Goal: Information Seeking & Learning: Check status

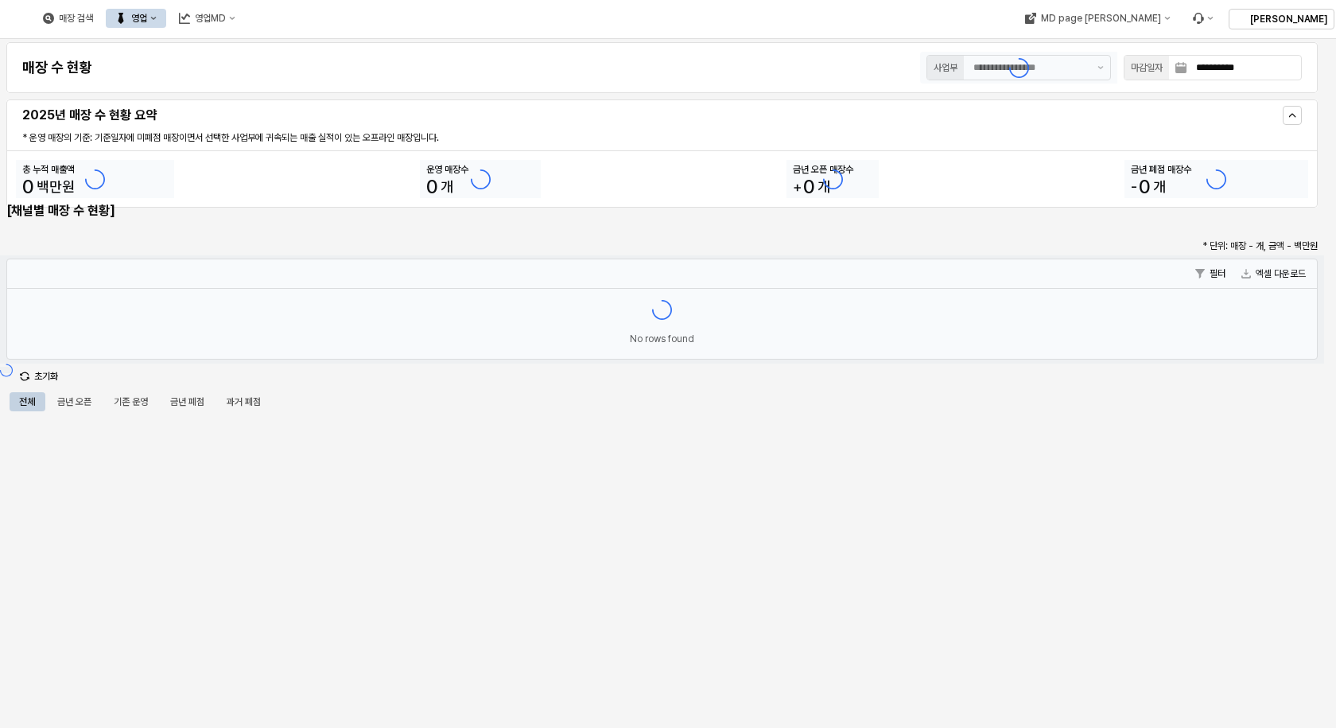
type input "******"
click at [166, 19] on button "영업" at bounding box center [136, 18] width 60 height 19
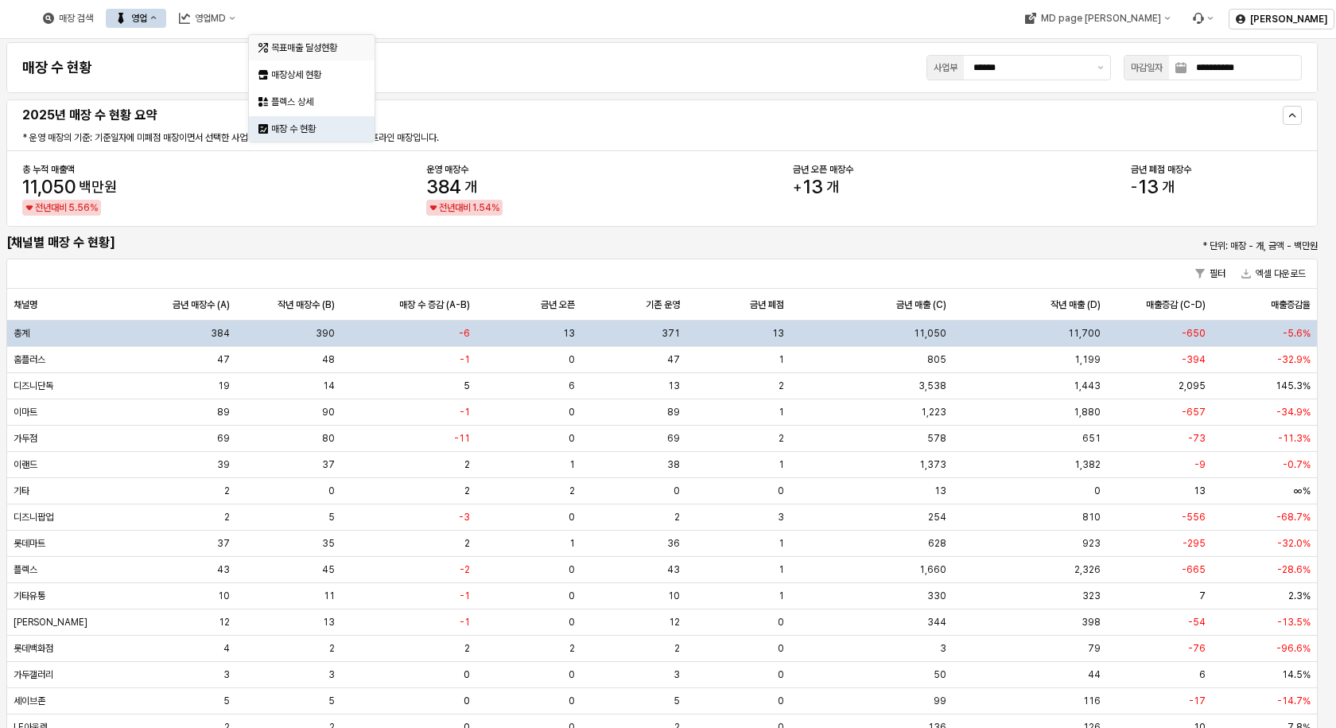
click at [286, 52] on div "목표매출 달성현황" at bounding box center [313, 47] width 84 height 13
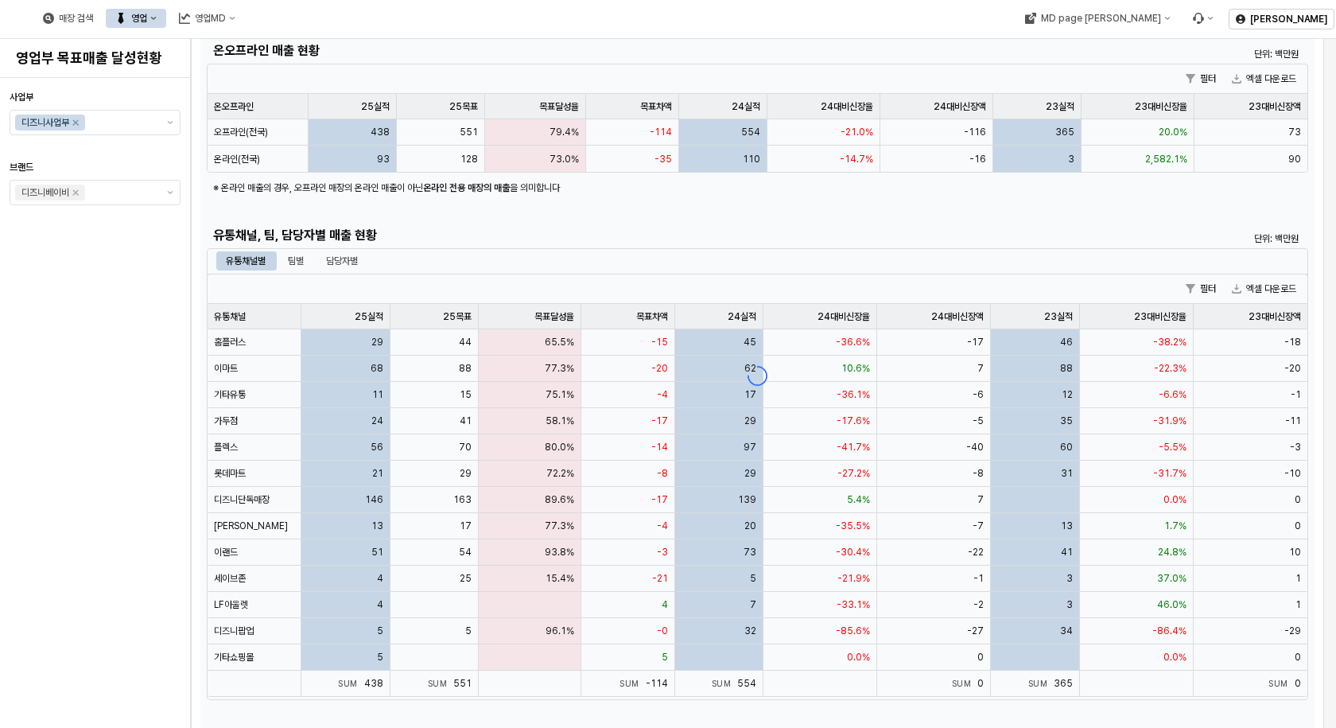
scroll to position [239, 0]
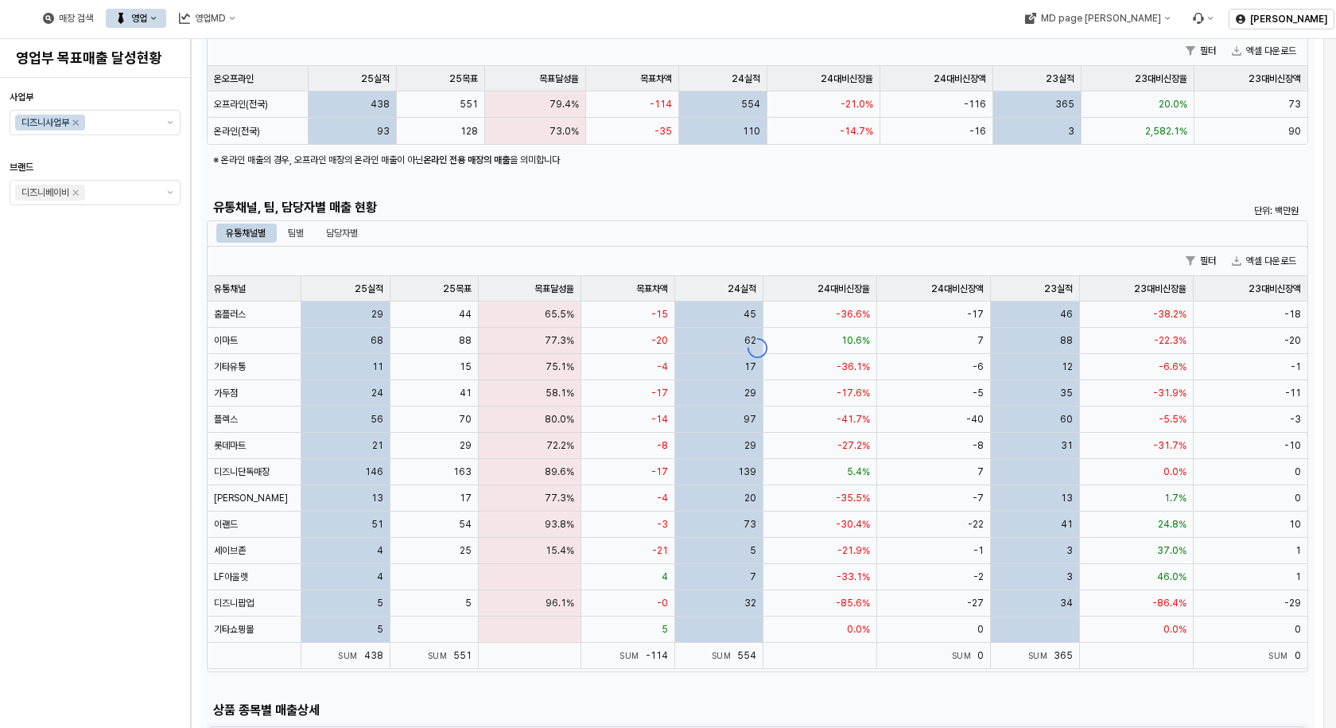
click at [297, 234] on div "App Frame" at bounding box center [757, 348] width 1114 height 948
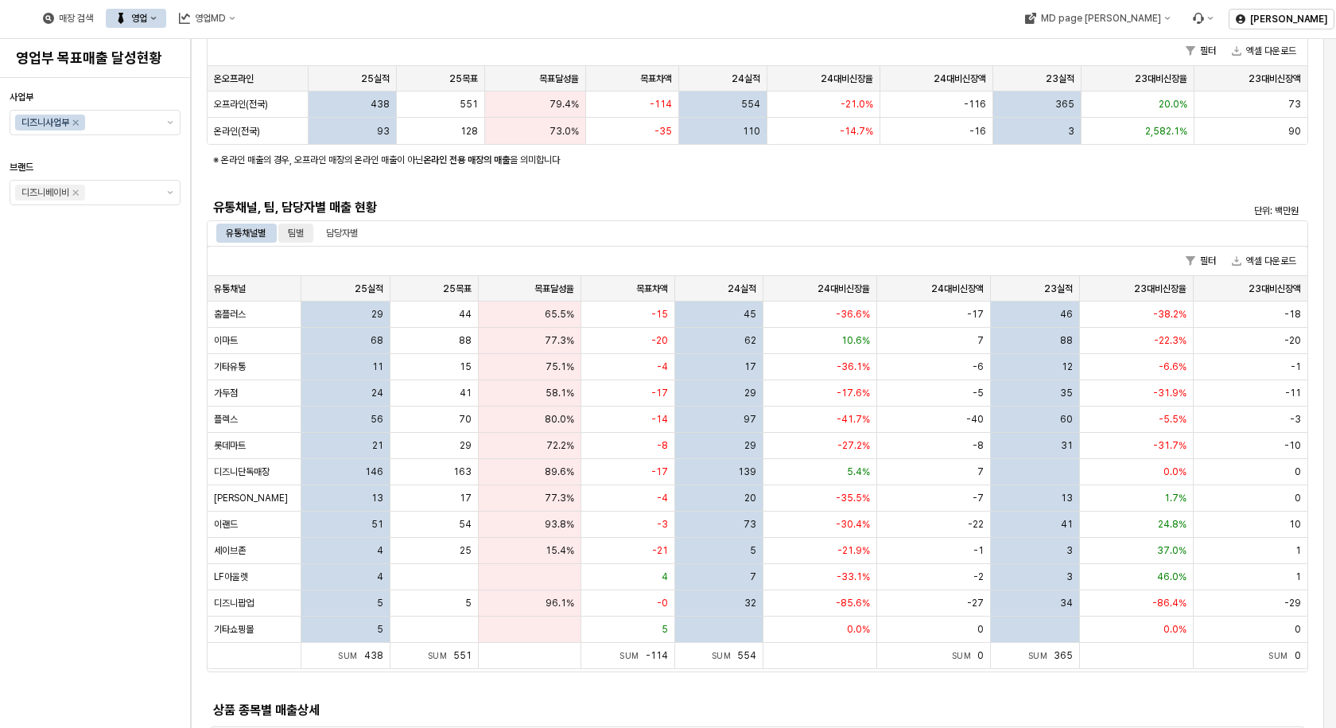
click at [299, 231] on div "팀별" at bounding box center [296, 232] width 16 height 19
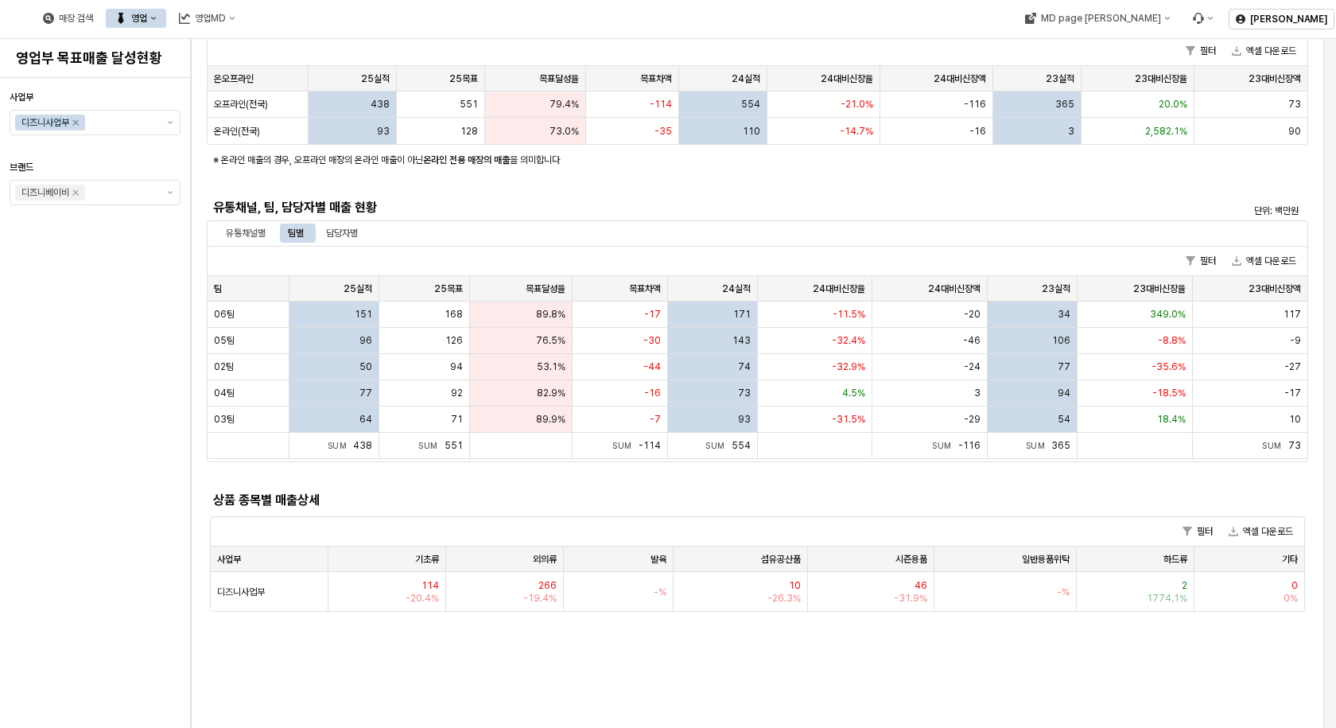
scroll to position [0, 0]
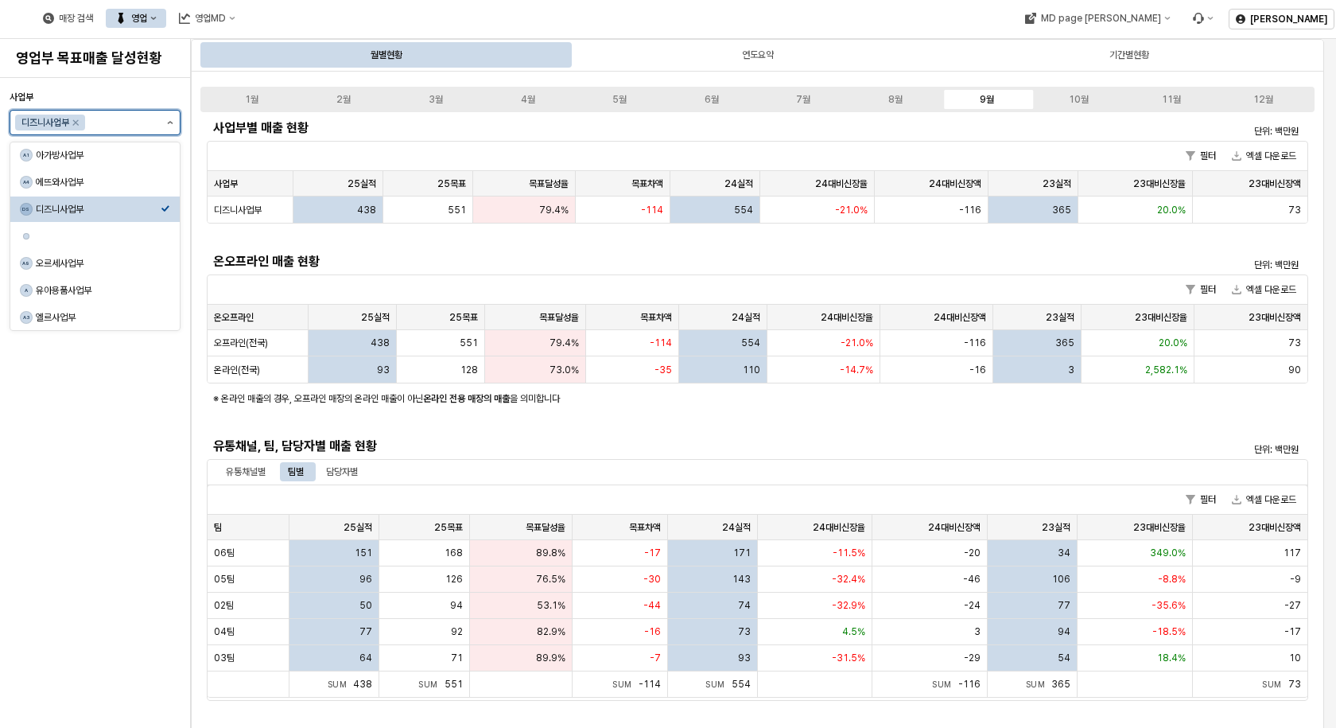
click at [171, 122] on icon "제안 사항 표시" at bounding box center [170, 122] width 6 height 3
click at [76, 160] on div "아가방사업부" at bounding box center [98, 155] width 125 height 13
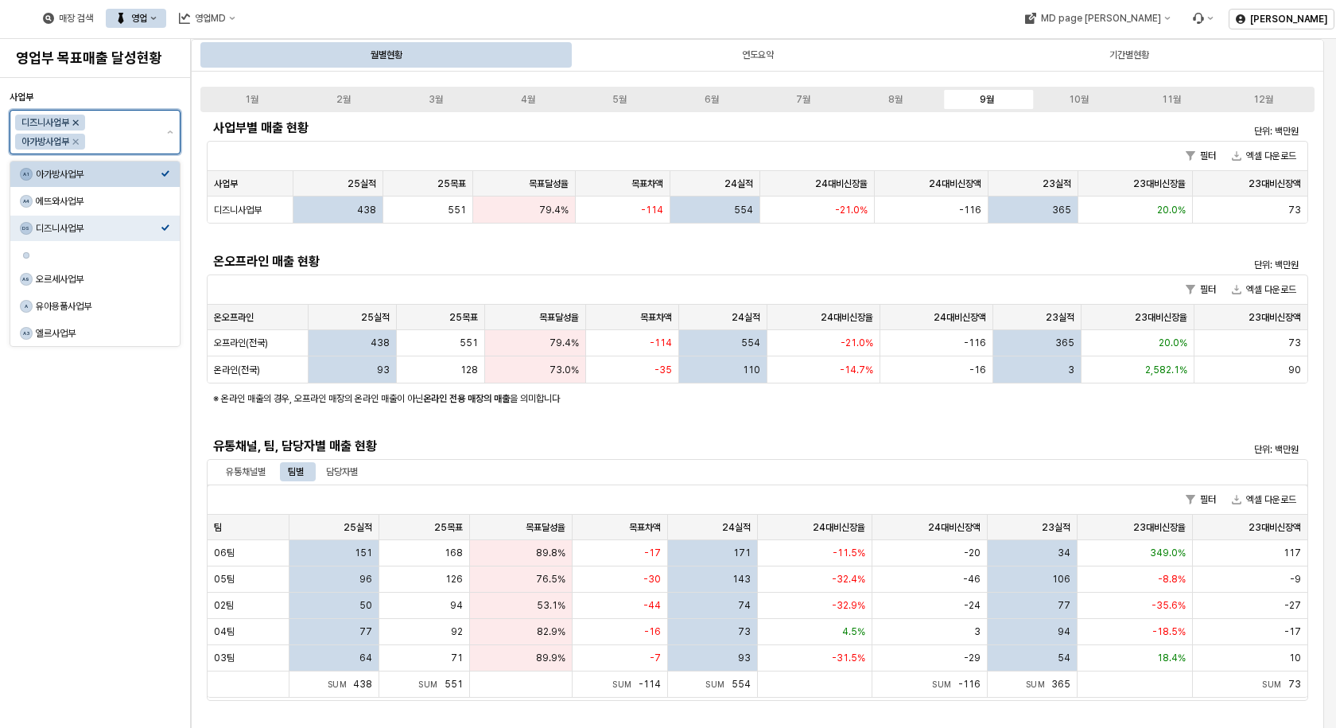
click at [74, 119] on icon "Remove 디즈니사업부" at bounding box center [75, 122] width 13 height 13
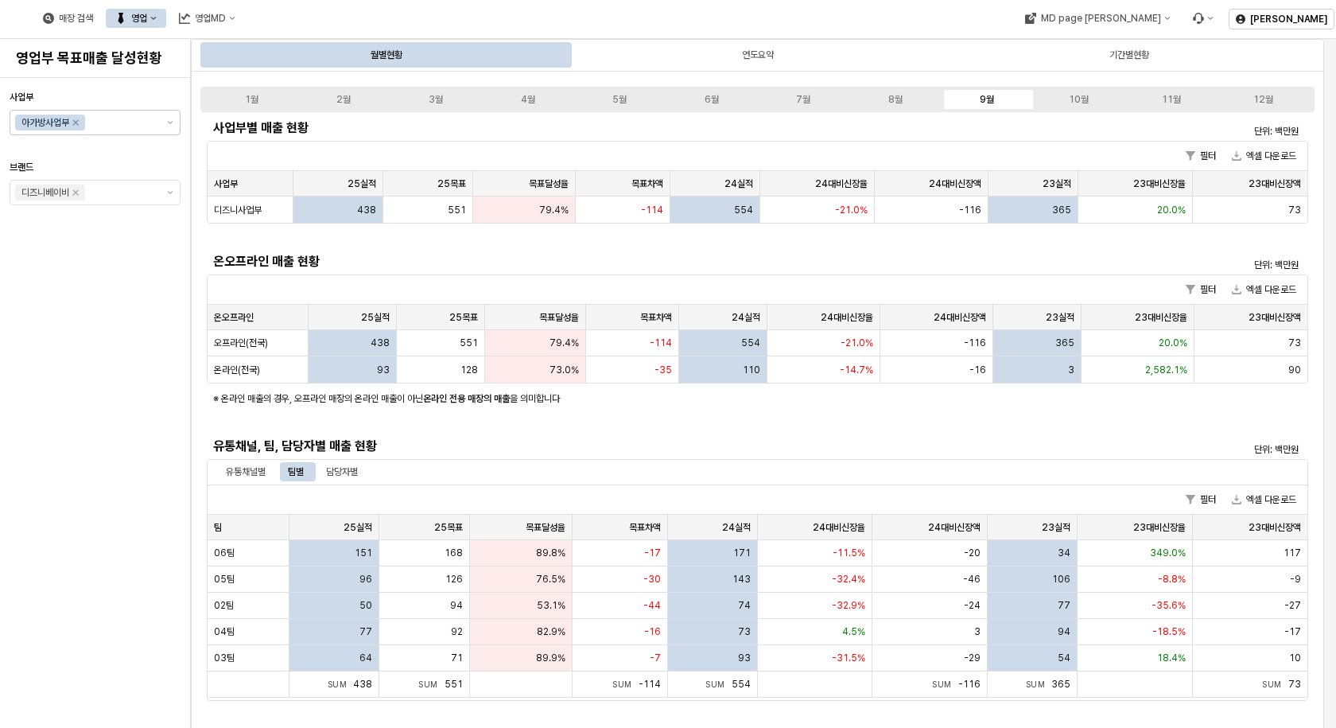
click at [91, 464] on div "사업부 아가방사업부 브랜드 디즈니베이비" at bounding box center [95, 402] width 171 height 637
click at [134, 513] on div "사업부 아가방사업부 브랜드 디즈니베이비" at bounding box center [95, 402] width 171 height 637
click at [115, 334] on div "사업부 아가방사업부 브랜드 디즈니베이비" at bounding box center [95, 402] width 171 height 637
click at [400, 269] on h5 "온오프라인 매출 현황" at bounding box center [620, 262] width 814 height 16
click at [177, 126] on button "제안 사항 표시" at bounding box center [170, 123] width 19 height 24
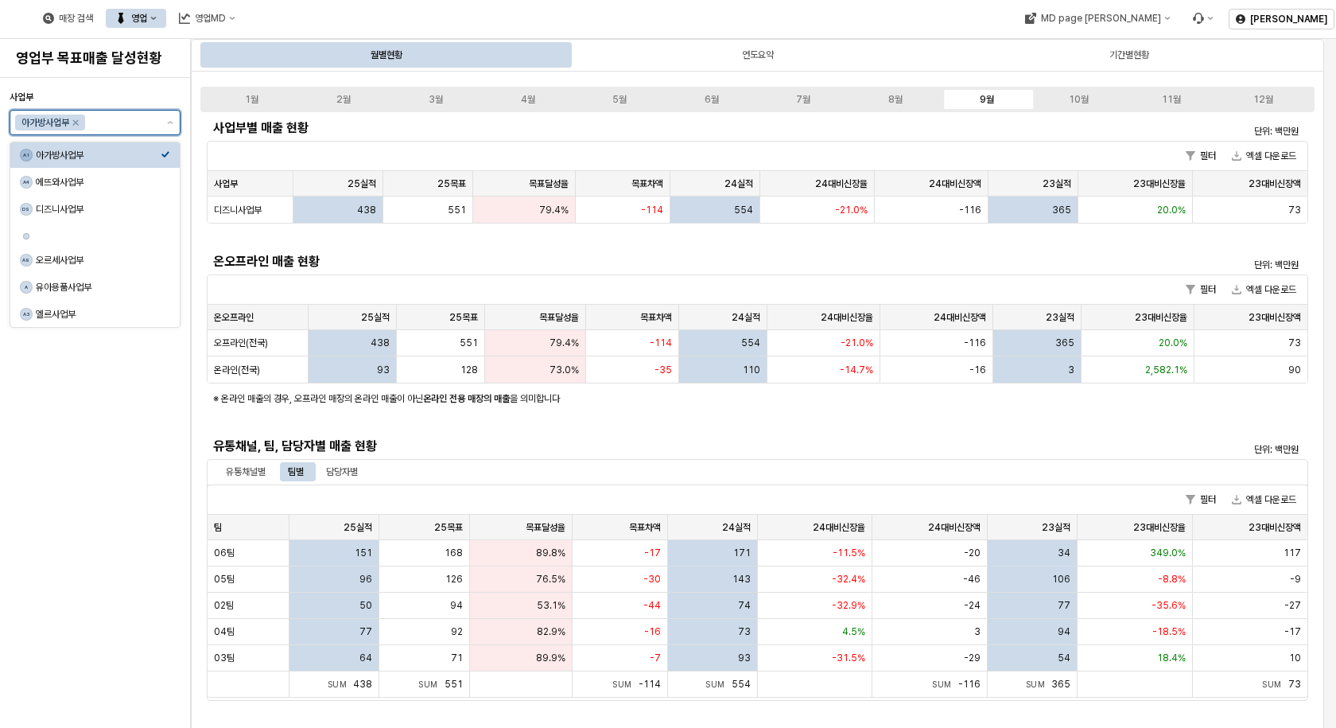
click at [76, 157] on div "아가방사업부" at bounding box center [98, 155] width 125 height 13
click at [78, 155] on div "아가방사업부" at bounding box center [98, 155] width 125 height 13
click at [88, 356] on div "사업부 아가방사업부 브랜드 디즈니베이비" at bounding box center [95, 402] width 171 height 637
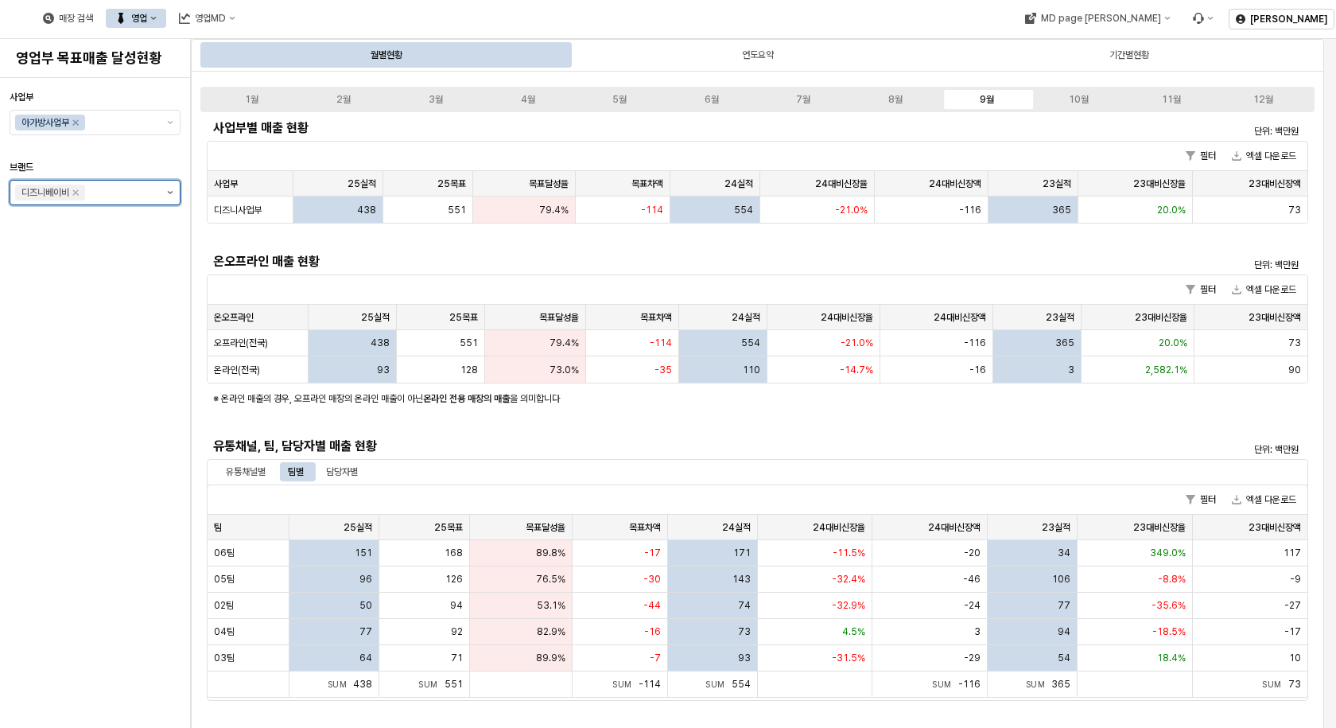
click at [165, 189] on button "제안 사항 표시" at bounding box center [170, 193] width 19 height 24
click at [113, 320] on div "사업부 아가방사업부 브랜드 디즈니베이비" at bounding box center [95, 402] width 171 height 637
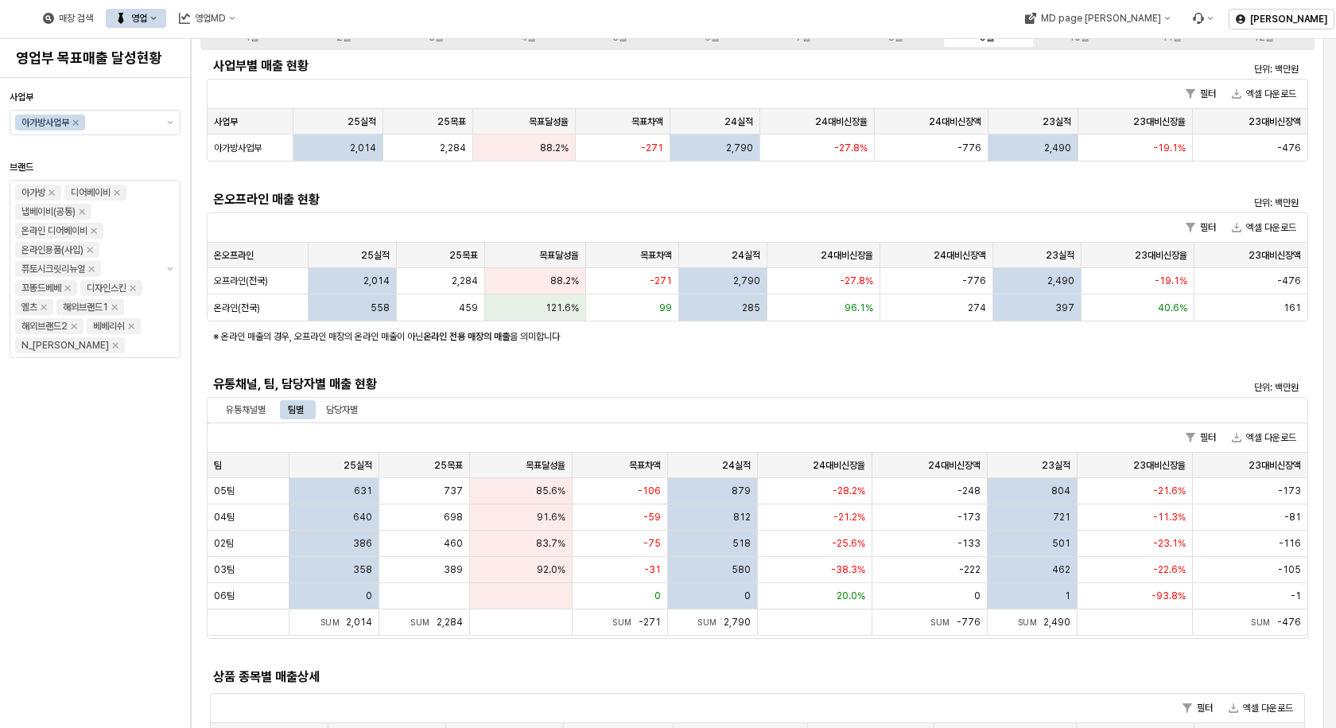
scroll to position [80, 0]
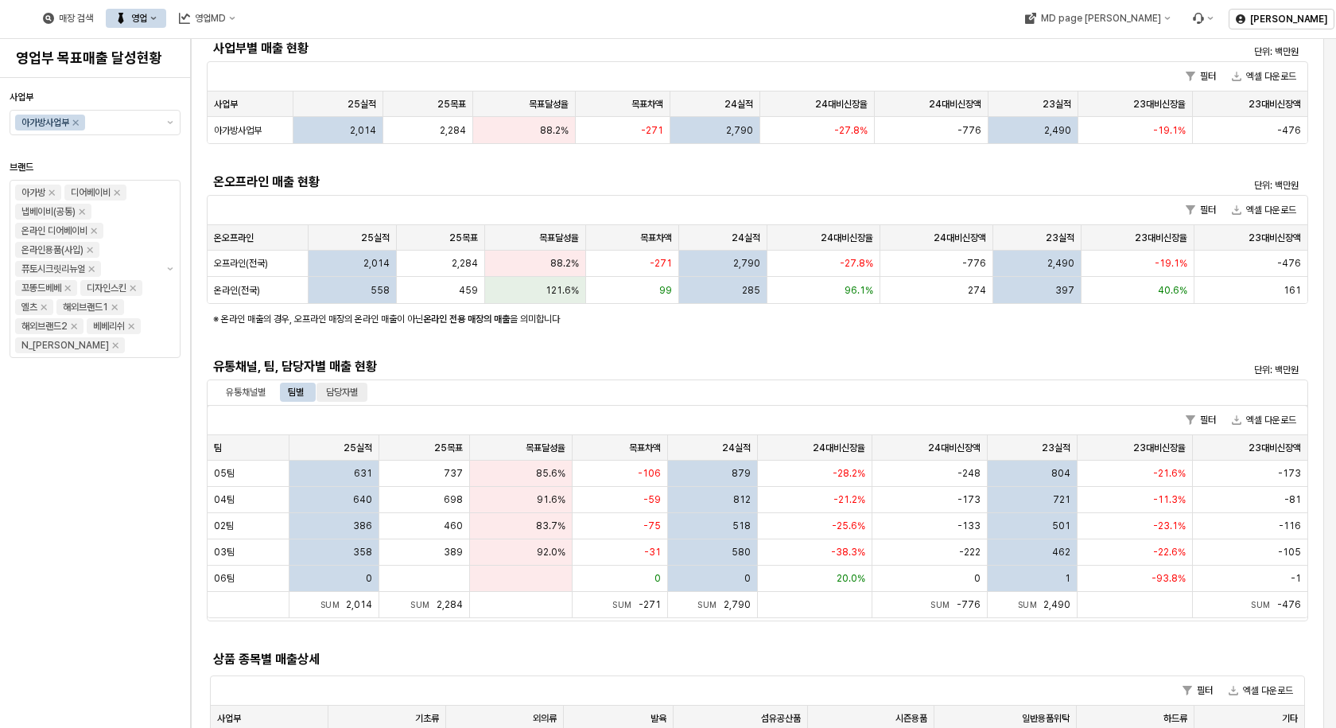
click at [346, 386] on div "담당자별" at bounding box center [342, 392] width 32 height 19
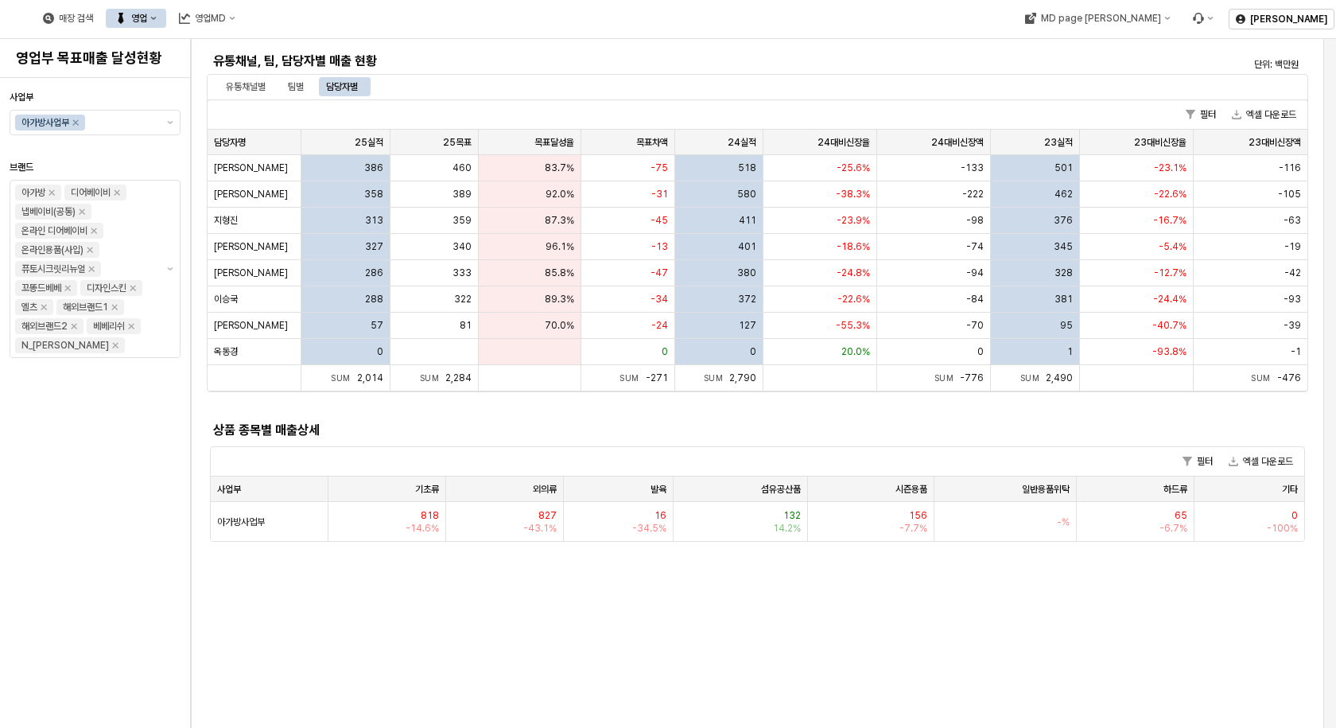
scroll to position [477, 0]
